Goal: Task Accomplishment & Management: Manage account settings

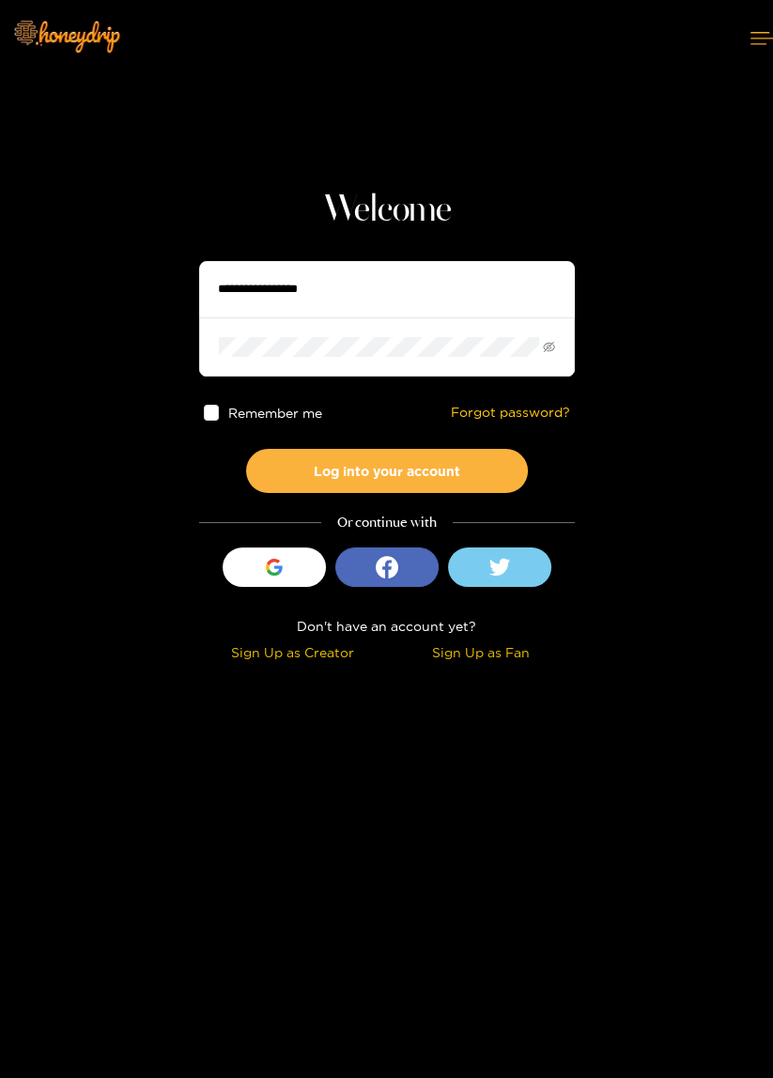
click at [357, 270] on input "text" at bounding box center [387, 289] width 376 height 56
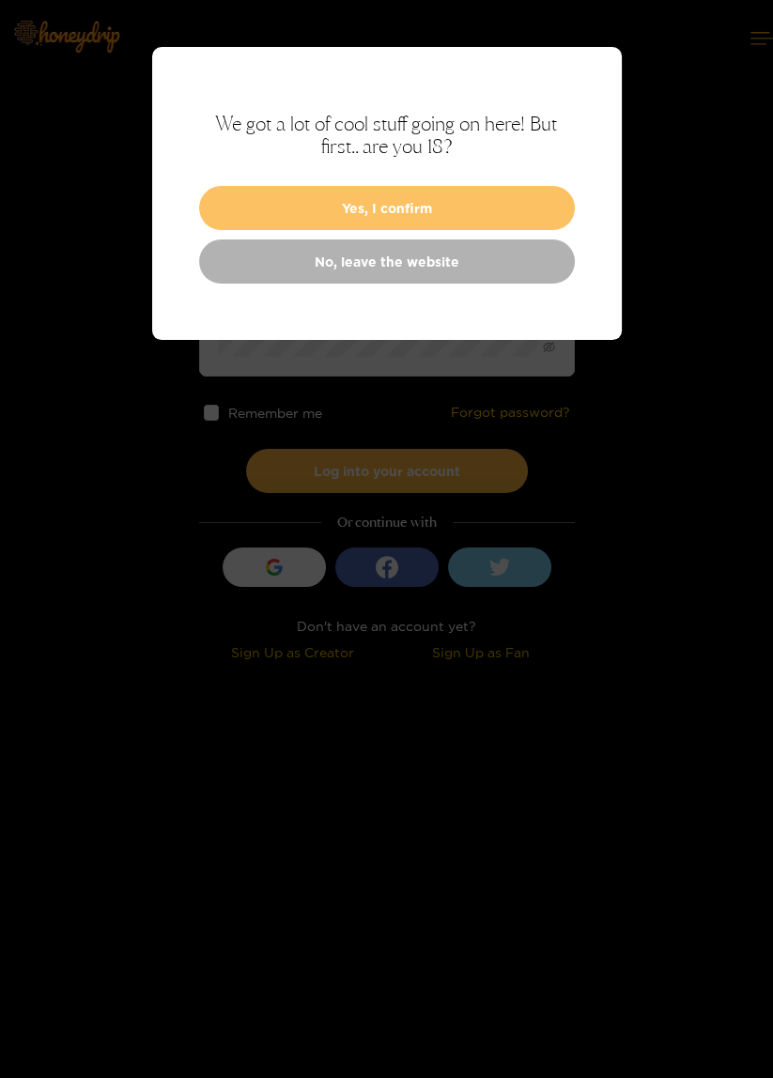
click at [515, 200] on button "Yes, I confirm" at bounding box center [387, 208] width 376 height 44
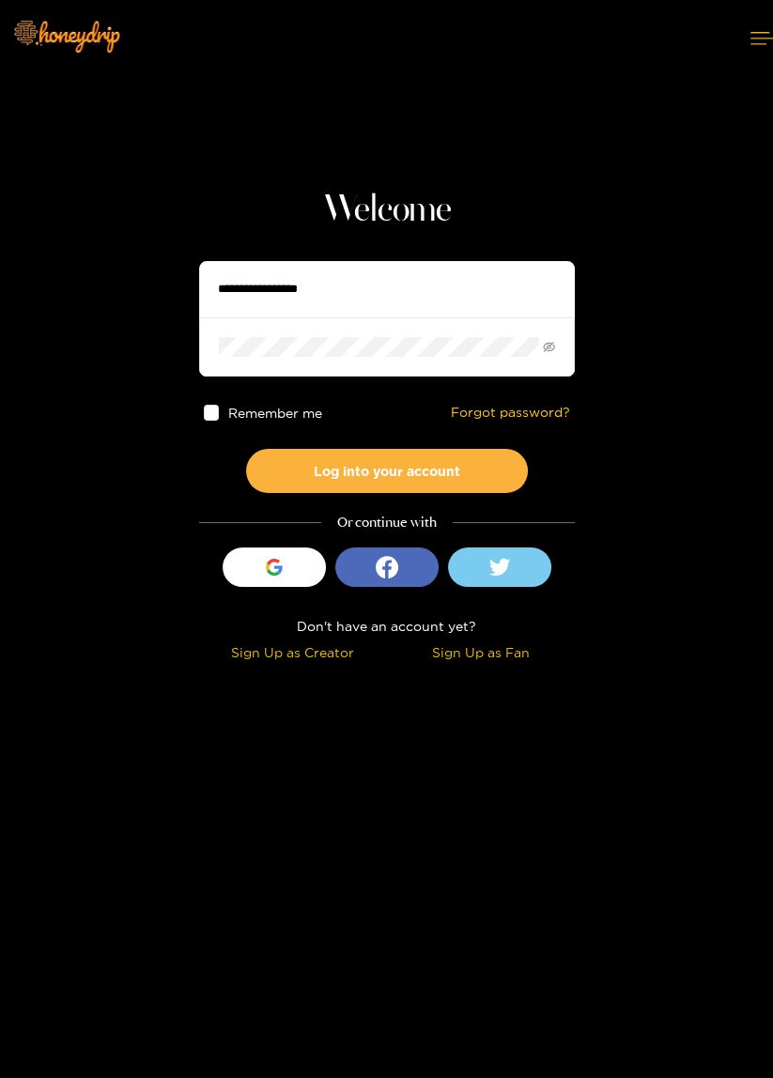
click at [451, 282] on input "text" at bounding box center [387, 289] width 376 height 56
type input "**********"
click at [246, 449] on button "Log into your account" at bounding box center [387, 471] width 282 height 44
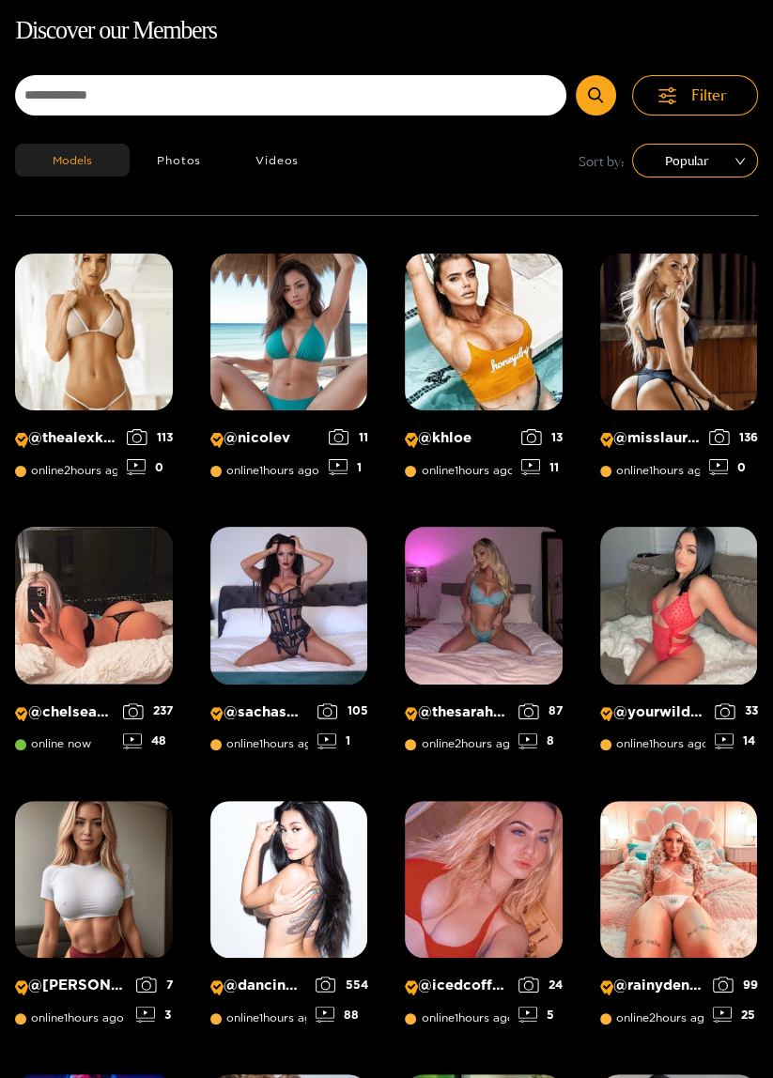
scroll to position [120, 0]
